Goal: Task Accomplishment & Management: Complete application form

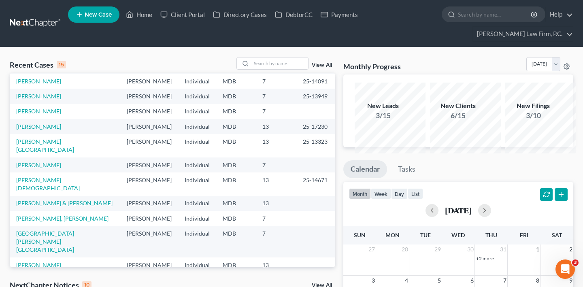
scroll to position [22, 0]
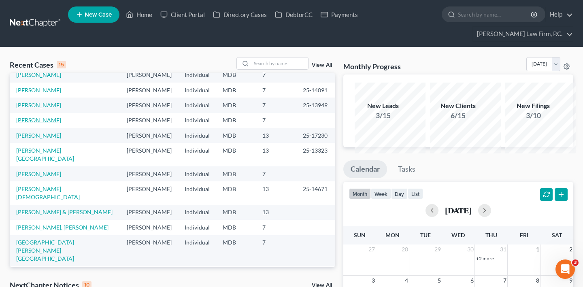
click at [51, 124] on link "[PERSON_NAME]" at bounding box center [38, 120] width 45 height 7
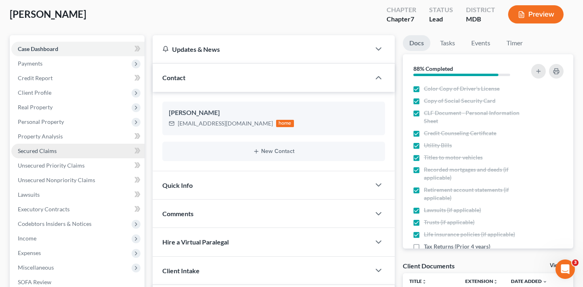
scroll to position [59, 0]
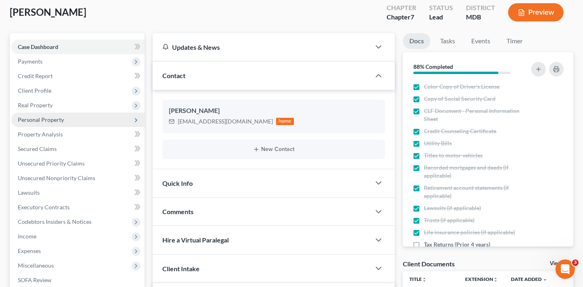
click at [64, 123] on span "Personal Property" at bounding box center [41, 119] width 46 height 7
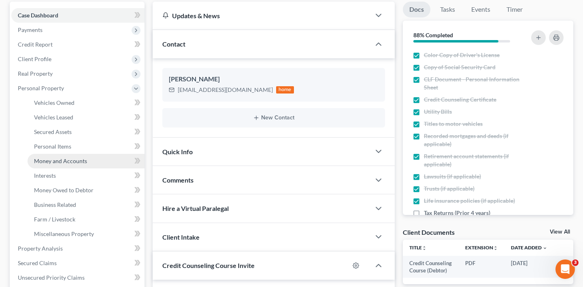
click at [75, 164] on span "Money and Accounts" at bounding box center [60, 161] width 53 height 7
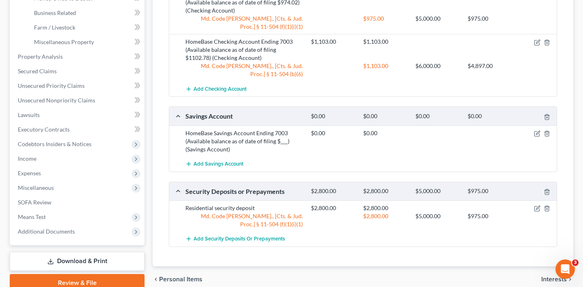
scroll to position [299, 0]
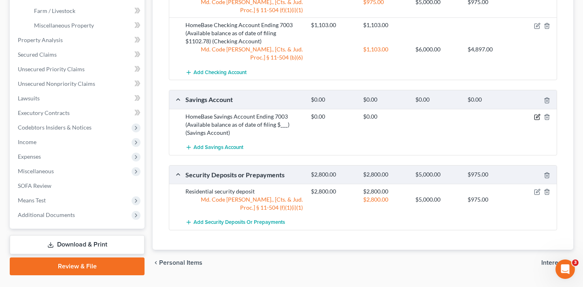
click at [534, 120] on icon "button" at bounding box center [537, 117] width 6 height 6
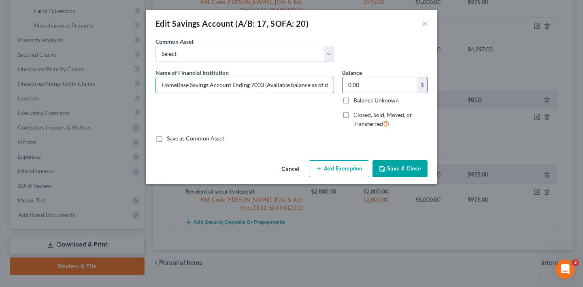
scroll to position [0, 46]
drag, startPoint x: 320, startPoint y: 101, endPoint x: 435, endPoint y: 113, distance: 116.5
click at [432, 113] on div "Name of Financial Institution * HomeBase Savings Account Ending 7003 (Available…" at bounding box center [291, 101] width 280 height 66
type input "HomeBase Savings Account Ending 7003 (Available balance as of date of filing $3…"
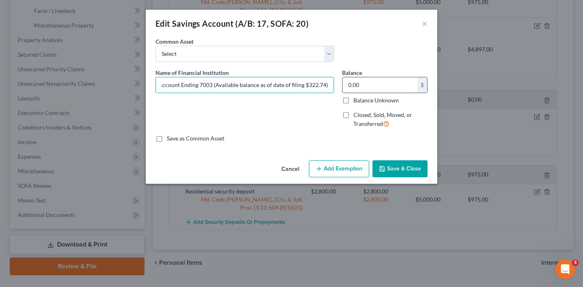
scroll to position [0, 0]
click at [381, 93] on input "0.00" at bounding box center [380, 84] width 75 height 15
drag, startPoint x: 271, startPoint y: 107, endPoint x: 398, endPoint y: 110, distance: 127.2
click at [398, 110] on div "Name of Financial Institution * HomeBase Savings Account Ending 7003 (Available…" at bounding box center [291, 101] width 280 height 66
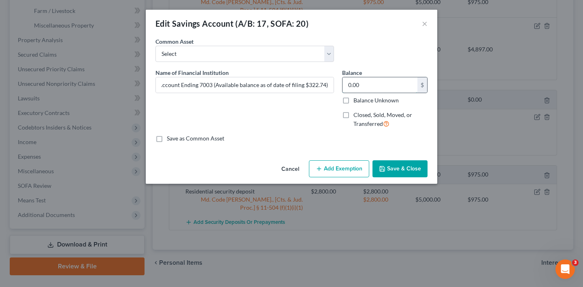
scroll to position [0, 0]
click at [399, 93] on input "0.00" at bounding box center [380, 84] width 75 height 15
type input "333.00"
drag, startPoint x: 311, startPoint y: 105, endPoint x: 383, endPoint y: 110, distance: 71.9
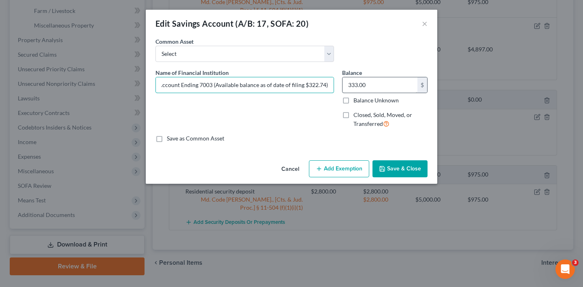
click at [383, 110] on div "Name of Financial Institution * HomeBase Savings Account Ending 7003 (Available…" at bounding box center [291, 101] width 280 height 66
click at [369, 93] on input "333.00" at bounding box center [380, 84] width 75 height 15
type input "2"
type input "323.00"
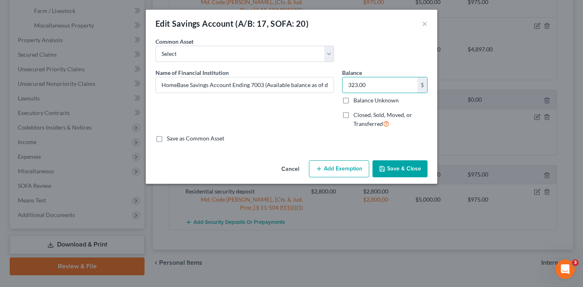
click at [319, 135] on div "Name of Financial Institution * HomeBase Savings Account Ending 7003 (Available…" at bounding box center [244, 101] width 187 height 66
click at [359, 177] on button "Add Exemption" at bounding box center [339, 168] width 60 height 17
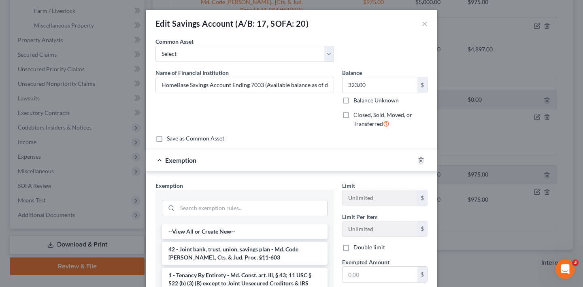
scroll to position [53, 0]
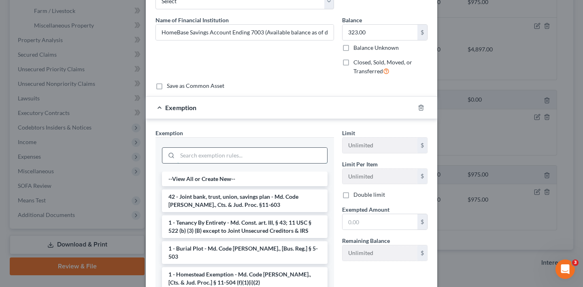
click at [284, 163] on input "search" at bounding box center [252, 155] width 150 height 15
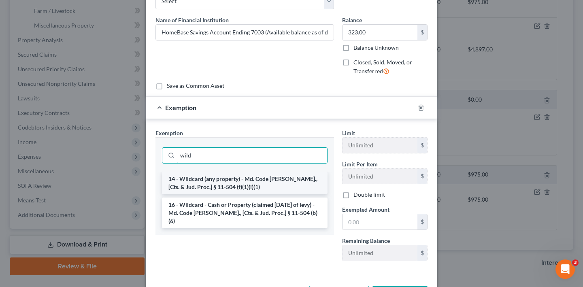
type input "wild"
click at [289, 194] on li "14 - Wildcard (any property) - Md. Code [PERSON_NAME]., [Cts. & Jud. Proc.] § 1…" at bounding box center [245, 183] width 166 height 23
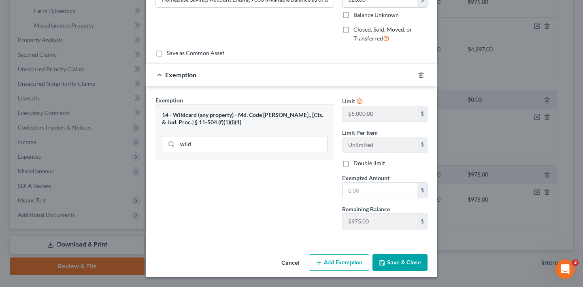
scroll to position [139, 0]
click at [381, 198] on input "text" at bounding box center [380, 190] width 75 height 15
type input "323.00"
click at [422, 254] on button "Save & Close" at bounding box center [400, 262] width 55 height 17
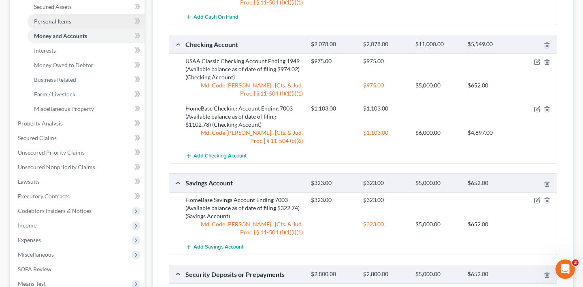
scroll to position [218, 0]
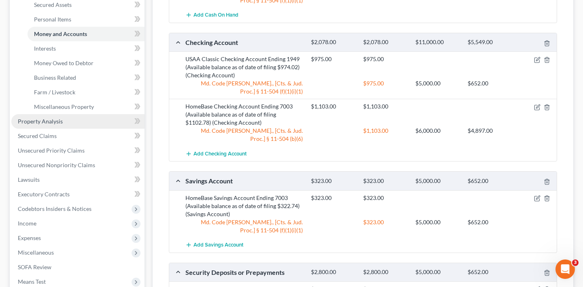
click at [63, 125] on span "Property Analysis" at bounding box center [40, 121] width 45 height 7
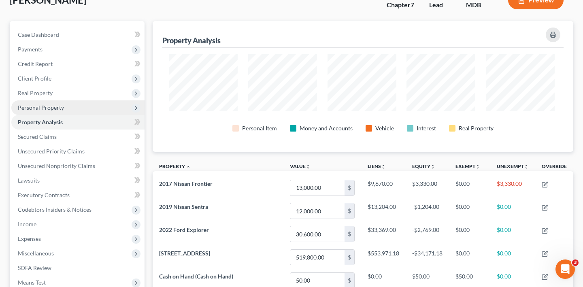
click at [64, 111] on span "Personal Property" at bounding box center [41, 107] width 46 height 7
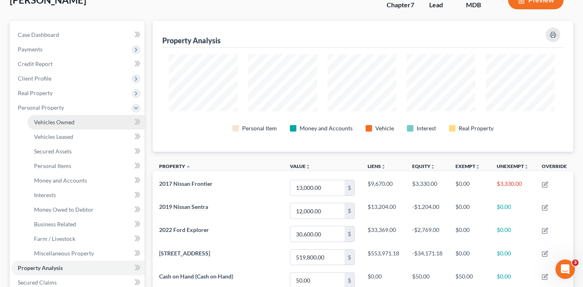
click at [75, 126] on span "Vehicles Owned" at bounding box center [54, 122] width 41 height 7
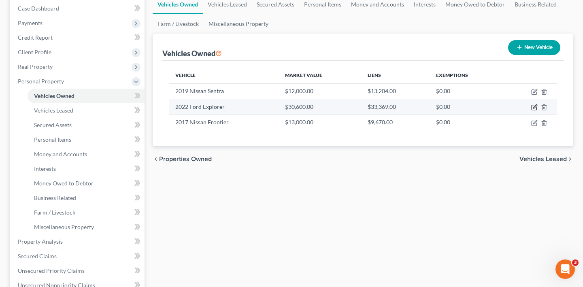
click at [531, 111] on icon "button" at bounding box center [534, 107] width 6 height 6
select select "0"
select select "4"
select select "0"
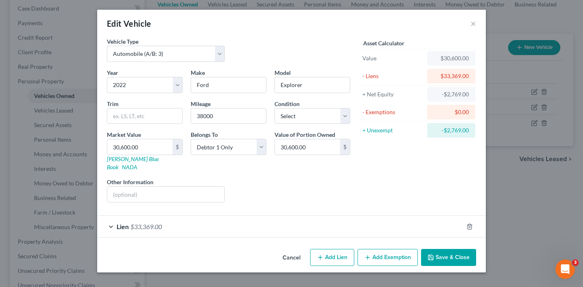
click at [285, 262] on button "Cancel" at bounding box center [291, 258] width 31 height 16
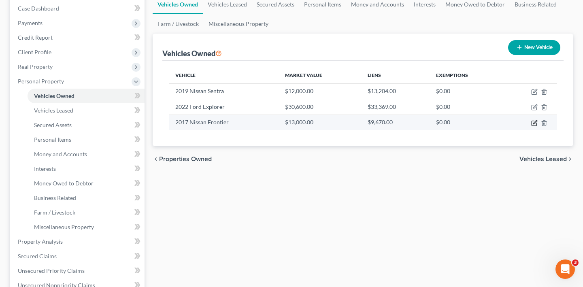
click at [531, 126] on icon "button" at bounding box center [534, 123] width 6 height 6
select select "0"
select select "9"
select select "2"
select select "0"
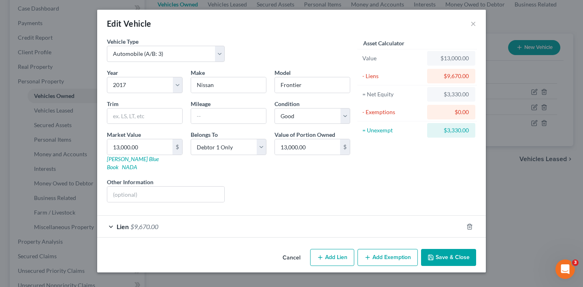
click at [402, 257] on button "Add Exemption" at bounding box center [388, 257] width 60 height 17
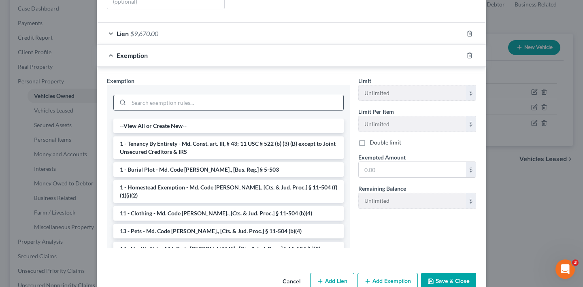
click at [271, 111] on input "search" at bounding box center [236, 102] width 215 height 15
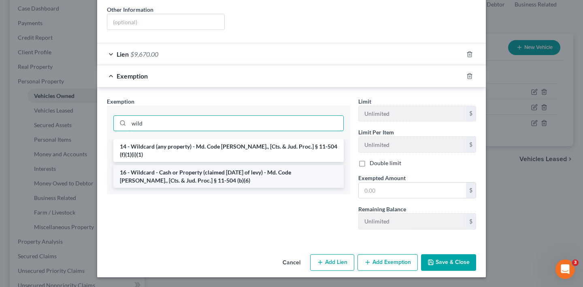
type input "wild"
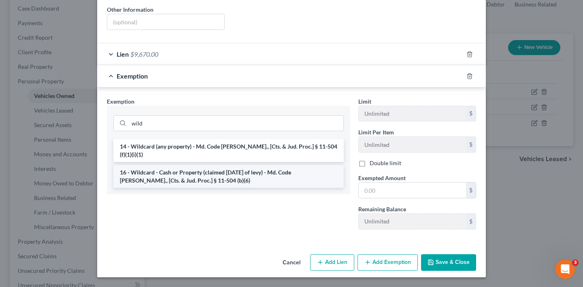
click at [254, 188] on li "16 - Wildcard - Cash or Property (claimed [DATE] of levy) - Md. Code [PERSON_NA…" at bounding box center [228, 176] width 230 height 23
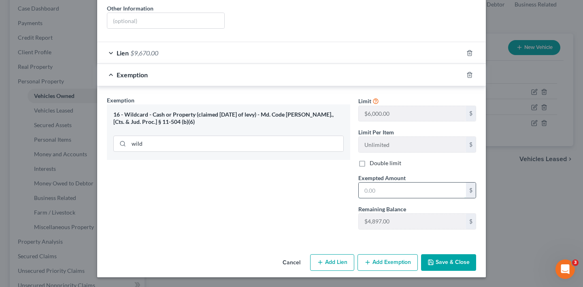
click at [405, 183] on input "text" at bounding box center [412, 190] width 107 height 15
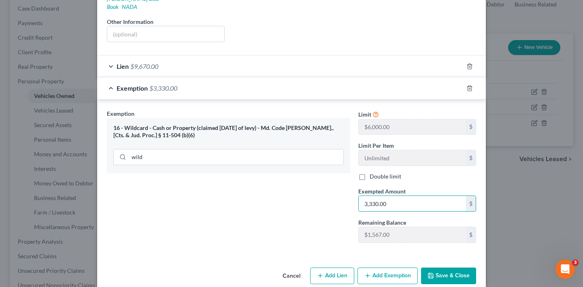
type input "3,330.00"
click at [331, 249] on div "Exemption Set must be selected for CA. Exemption * 16 - Wildcard - Cash or Prop…" at bounding box center [229, 179] width 252 height 140
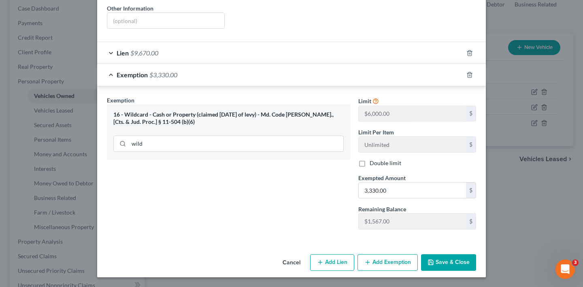
click at [476, 256] on button "Save & Close" at bounding box center [448, 262] width 55 height 17
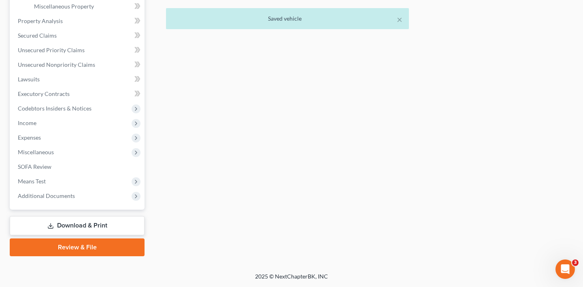
click at [60, 239] on link "Review & File" at bounding box center [77, 248] width 135 height 18
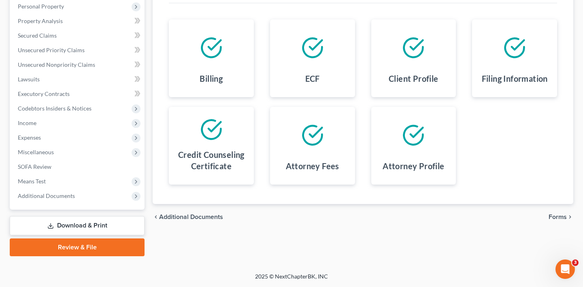
click at [85, 216] on link "Download & Print" at bounding box center [77, 225] width 135 height 19
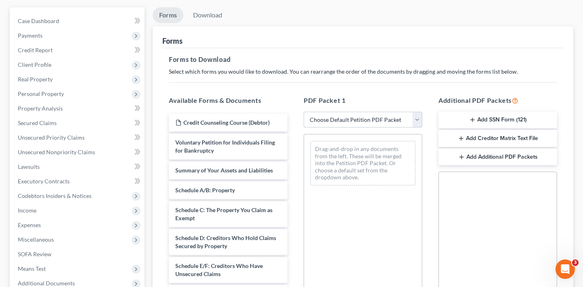
click at [348, 128] on select "Choose Default Petition PDF Packet Complete Bankruptcy Petition (all forms and …" at bounding box center [363, 120] width 119 height 16
select select "0"
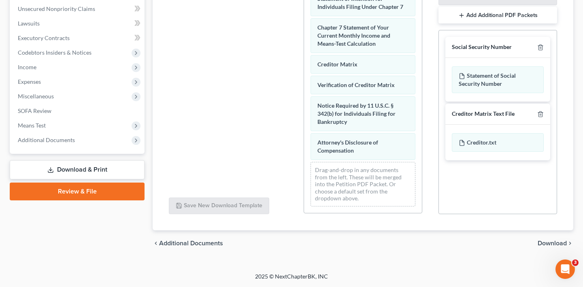
click at [553, 240] on span "Download" at bounding box center [552, 243] width 29 height 6
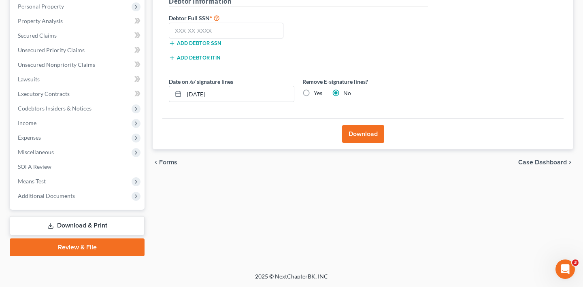
scroll to position [281, 0]
click at [322, 89] on label "Yes" at bounding box center [318, 93] width 9 height 8
click at [322, 89] on input "Yes" at bounding box center [319, 91] width 5 height 5
radio input "true"
radio input "false"
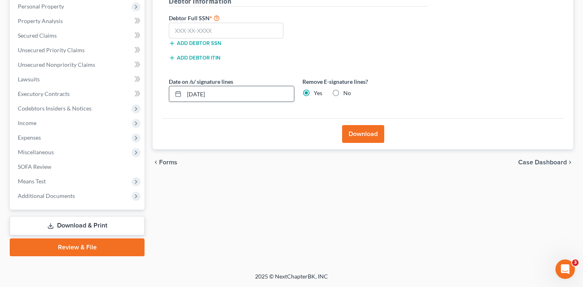
click at [286, 86] on input "[DATE]" at bounding box center [239, 93] width 110 height 15
click at [284, 86] on input "[DATE]" at bounding box center [239, 93] width 110 height 15
click at [260, 86] on input "[DATE]" at bounding box center [239, 93] width 110 height 15
drag, startPoint x: 260, startPoint y: 46, endPoint x: 180, endPoint y: 37, distance: 80.3
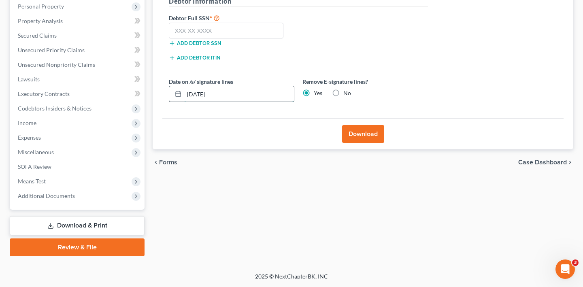
click at [183, 86] on div "[DATE]" at bounding box center [232, 94] width 126 height 16
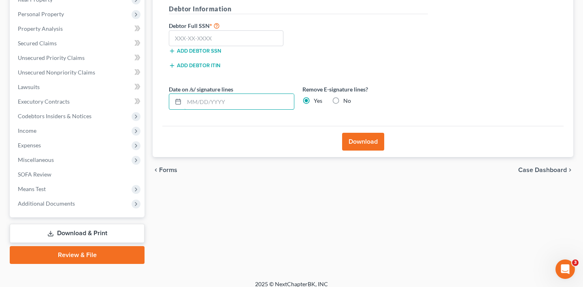
scroll to position [160, 0]
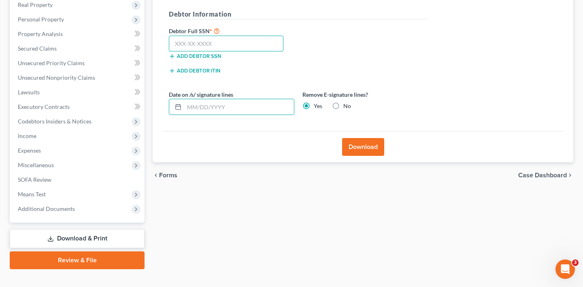
click at [200, 52] on input "text" at bounding box center [226, 44] width 115 height 16
paste input "246-45-6391"
type input "246-45-6391"
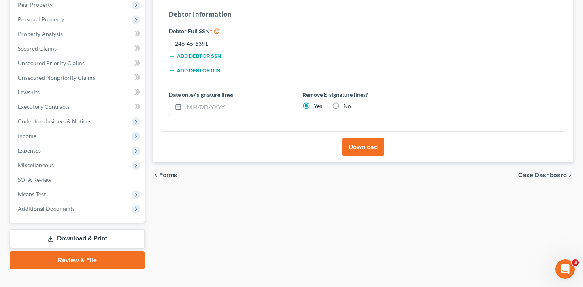
click at [355, 156] on button "Download" at bounding box center [363, 147] width 42 height 18
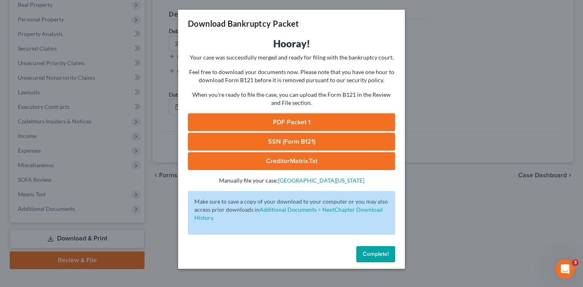
click at [267, 131] on link "PDF Packet 1" at bounding box center [291, 122] width 207 height 18
click at [275, 151] on link "SSN (Form B121)" at bounding box center [291, 142] width 207 height 18
click at [382, 252] on span "Complete!" at bounding box center [376, 254] width 26 height 7
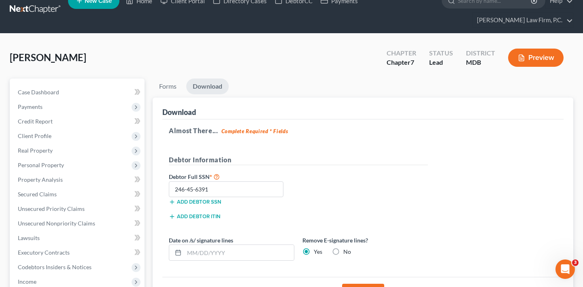
scroll to position [0, 0]
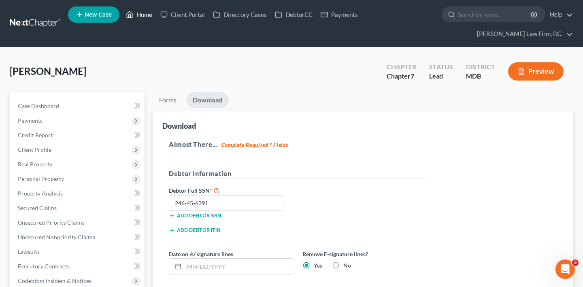
click at [156, 14] on link "Home" at bounding box center [139, 14] width 34 height 15
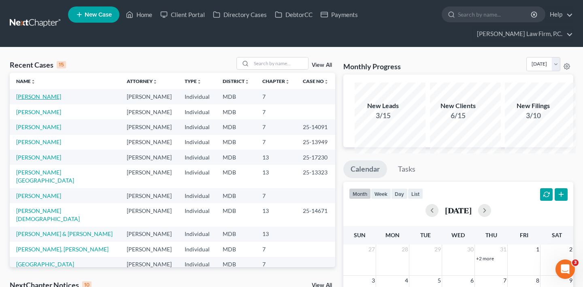
click at [57, 100] on link "[PERSON_NAME]" at bounding box center [38, 96] width 45 height 7
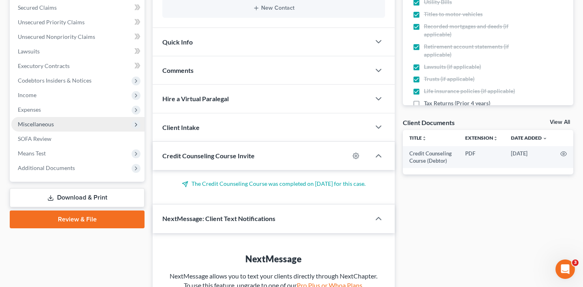
scroll to position [211, 0]
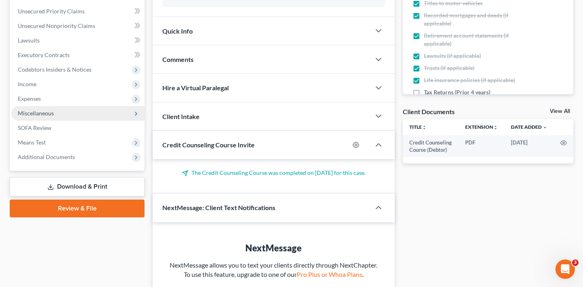
click at [52, 117] on span "Miscellaneous" at bounding box center [36, 113] width 36 height 7
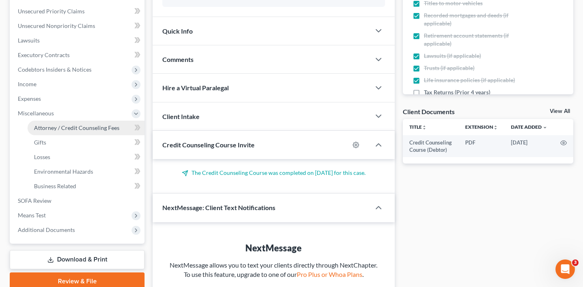
click at [56, 131] on span "Attorney / Credit Counseling Fees" at bounding box center [76, 127] width 85 height 7
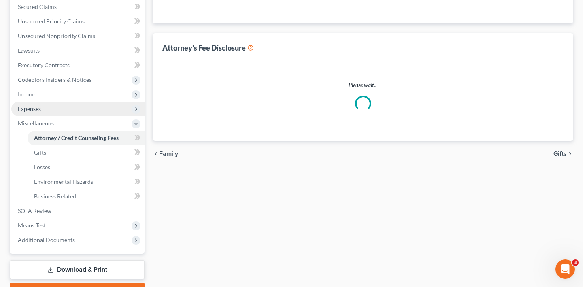
select select "2"
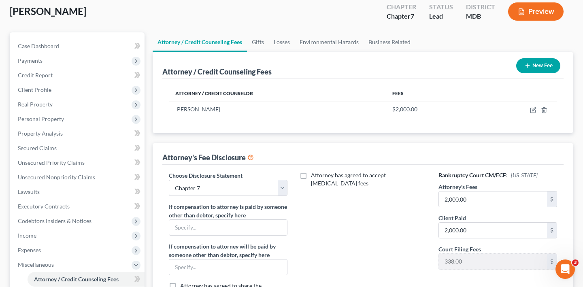
scroll to position [74, 0]
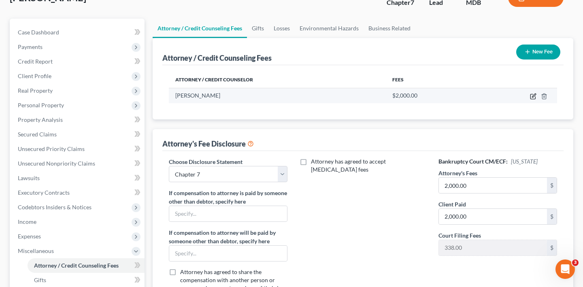
click at [530, 100] on icon "button" at bounding box center [533, 96] width 6 height 6
select select "21"
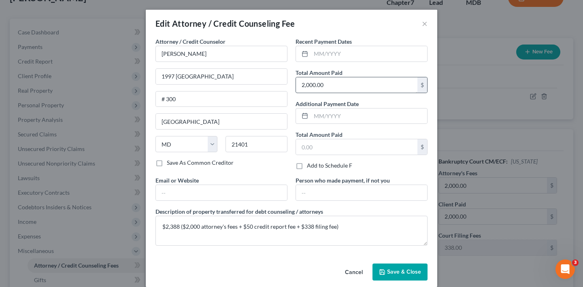
scroll to position [82, 0]
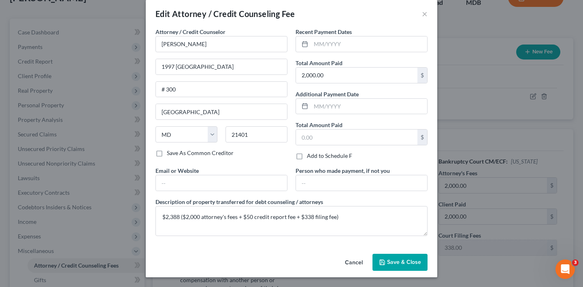
click at [369, 260] on button "Cancel" at bounding box center [354, 263] width 31 height 16
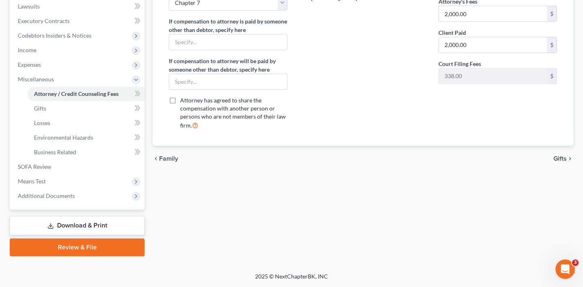
scroll to position [0, 0]
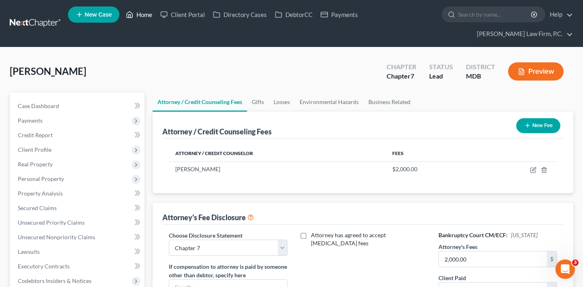
click at [156, 12] on link "Home" at bounding box center [139, 14] width 34 height 15
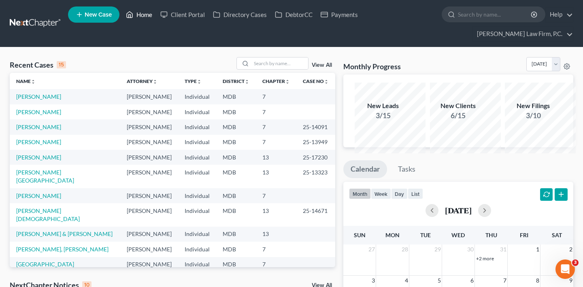
click at [156, 21] on link "Home" at bounding box center [139, 14] width 34 height 15
click at [156, 16] on link "Home" at bounding box center [139, 14] width 34 height 15
